Goal: Go to known website: Access a specific website the user already knows

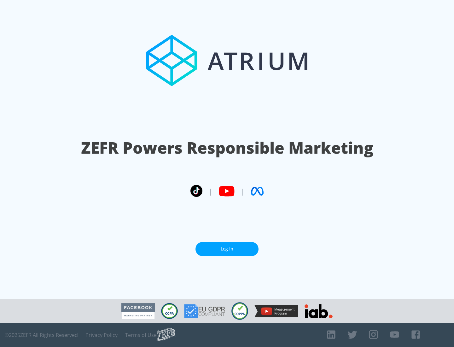
click at [227, 249] on link "Log In" at bounding box center [226, 249] width 63 height 14
